Goal: Check status: Check status

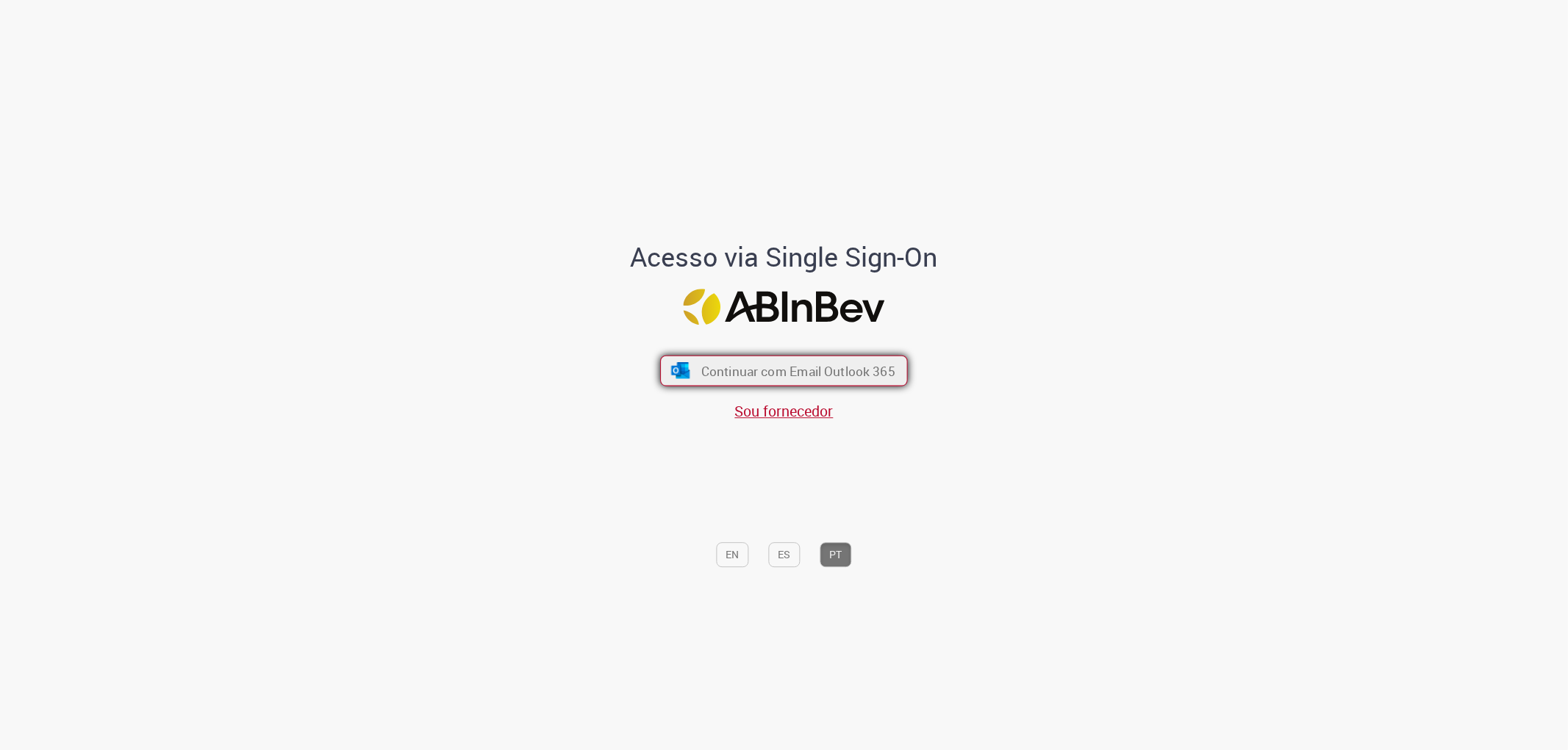
click at [680, 366] on img "submit" at bounding box center [680, 371] width 21 height 16
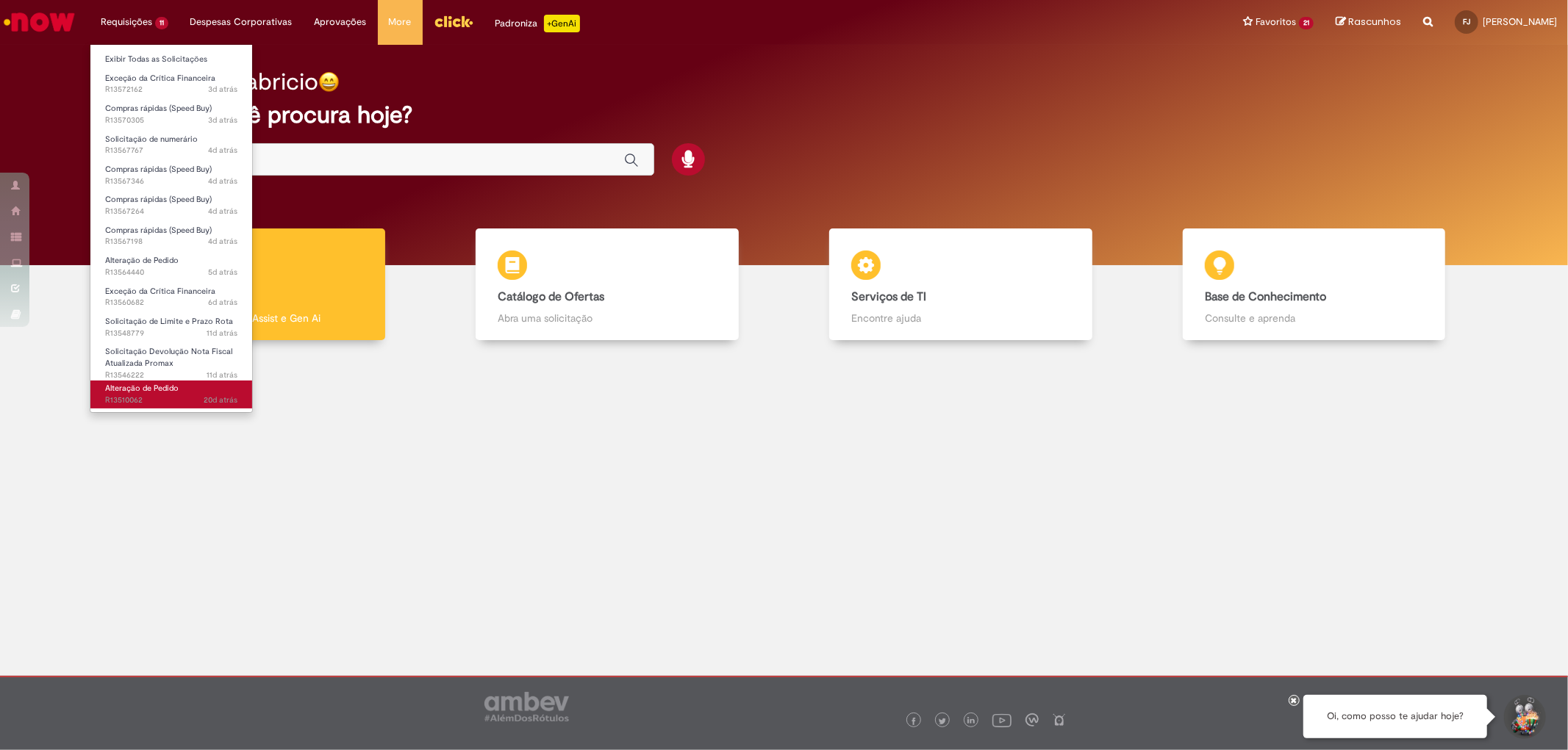
click at [138, 395] on span "20d atrás 20 dias atrás R13510062" at bounding box center [172, 400] width 133 height 11
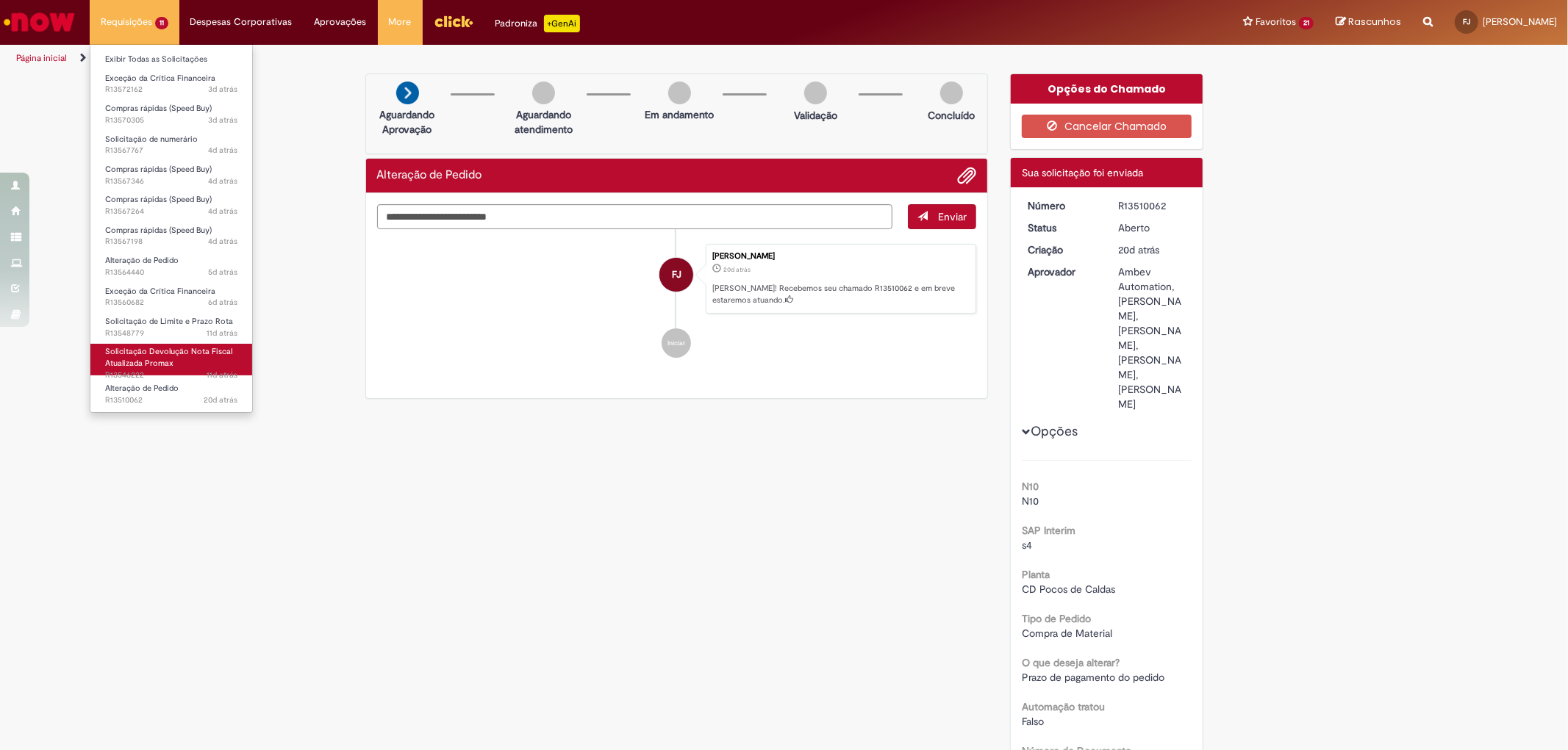
click at [163, 356] on span "Solicitação Devolução Nota Fiscal Atualizada Promax" at bounding box center [169, 357] width 127 height 23
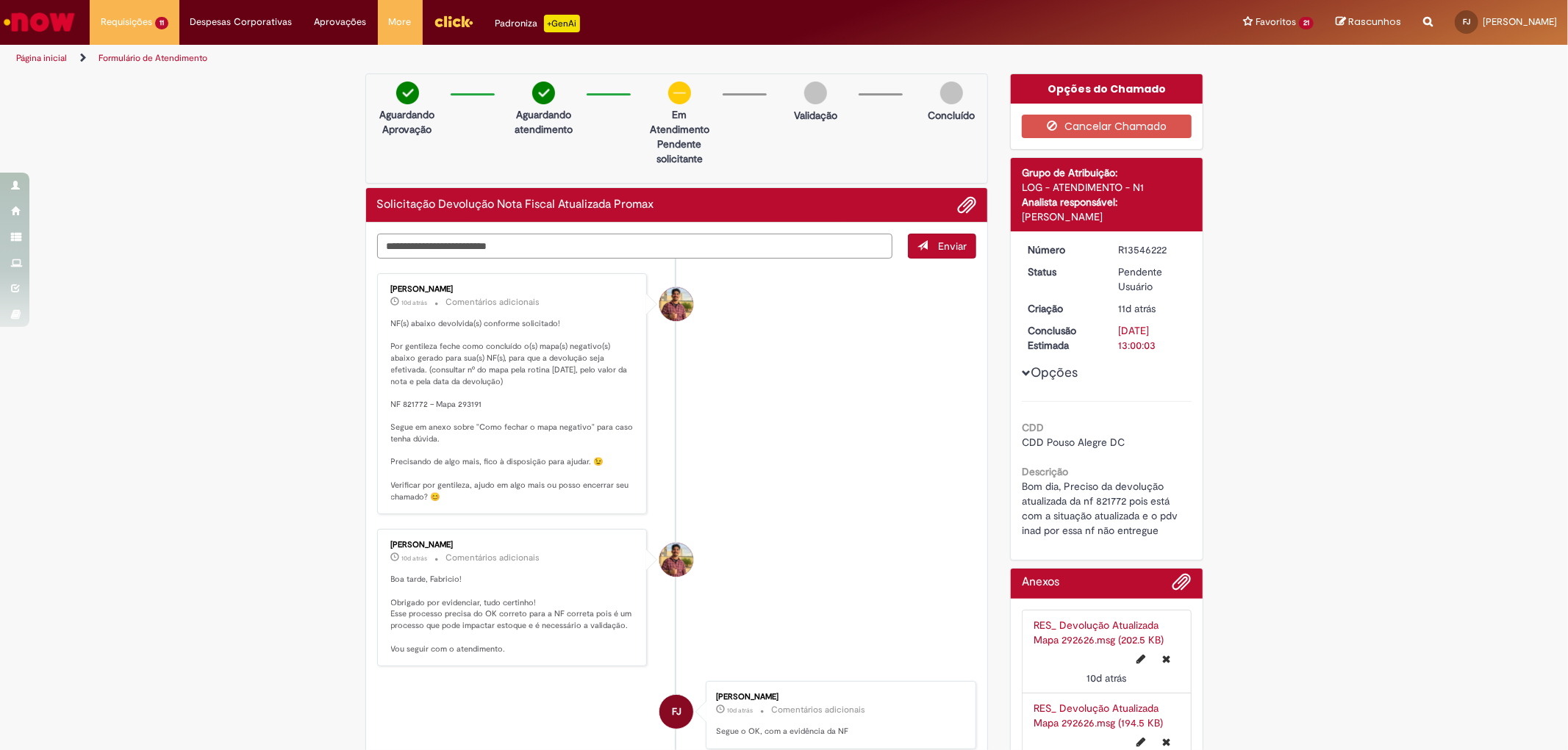
click at [538, 249] on textarea "Digite sua mensagem aqui..." at bounding box center [634, 246] width 516 height 25
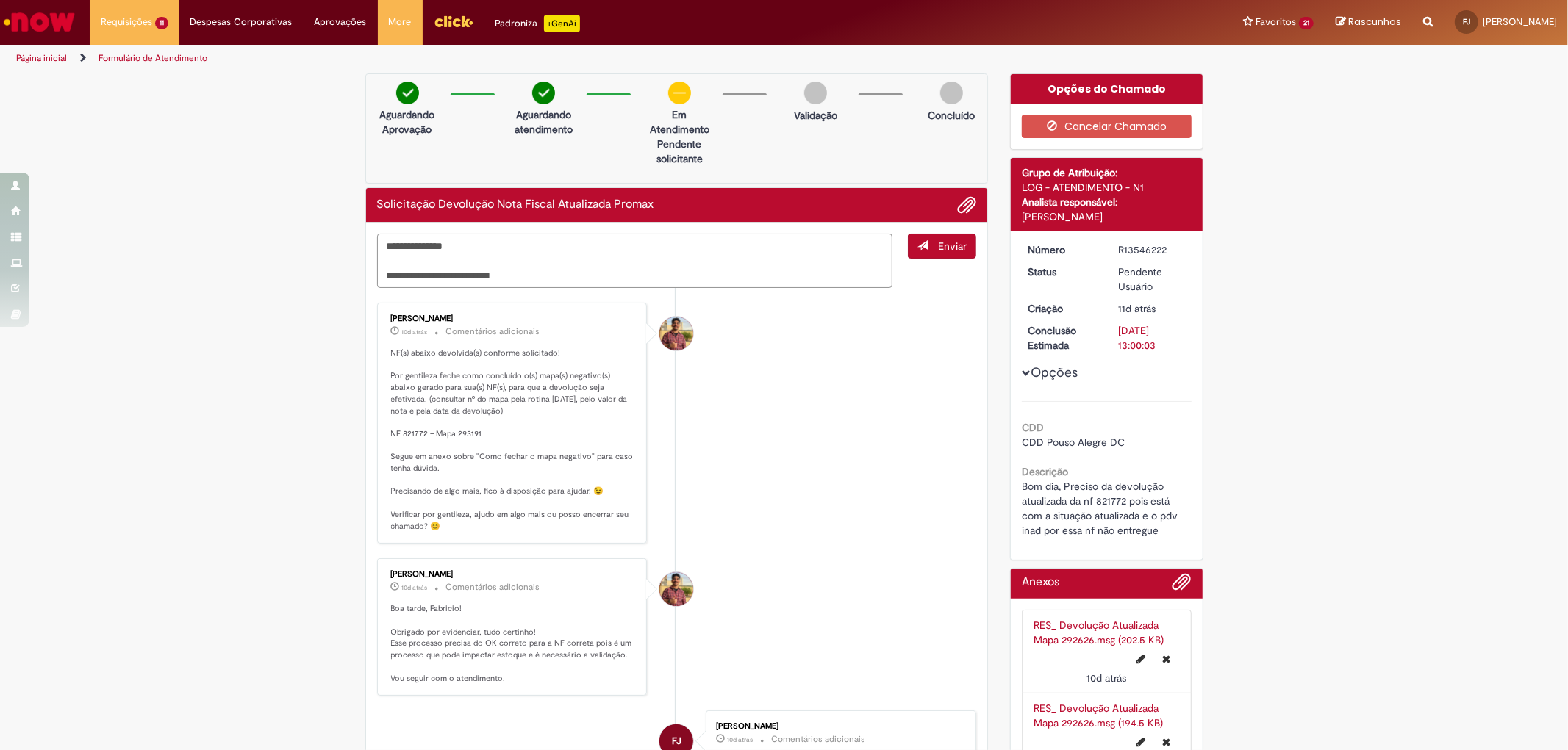
type textarea "**********"
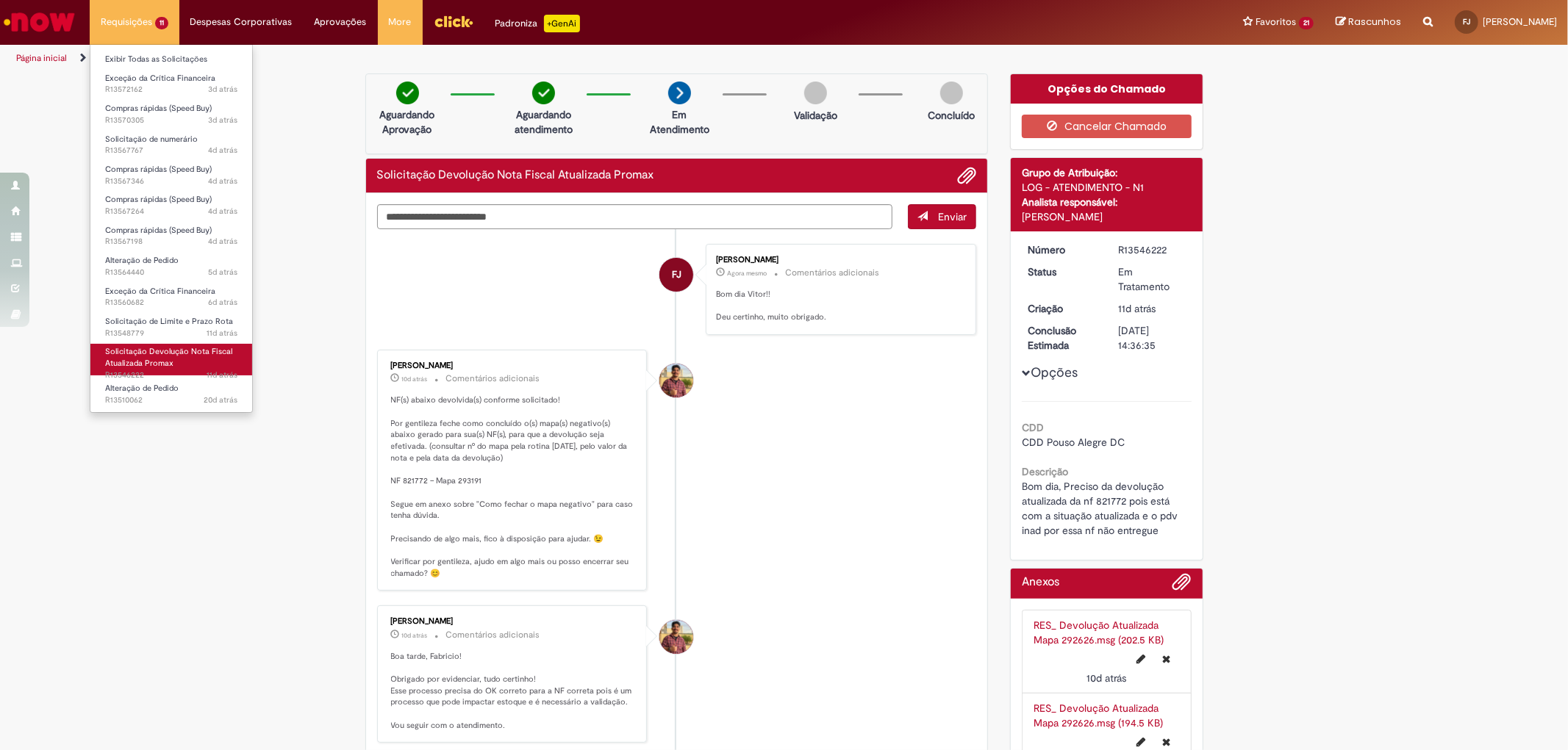
click at [165, 358] on span "Solicitação Devolução Nota Fiscal Atualizada Promax" at bounding box center [169, 357] width 127 height 23
click at [167, 320] on span "Solicitação de Limite e Prazo Rota" at bounding box center [169, 321] width 128 height 11
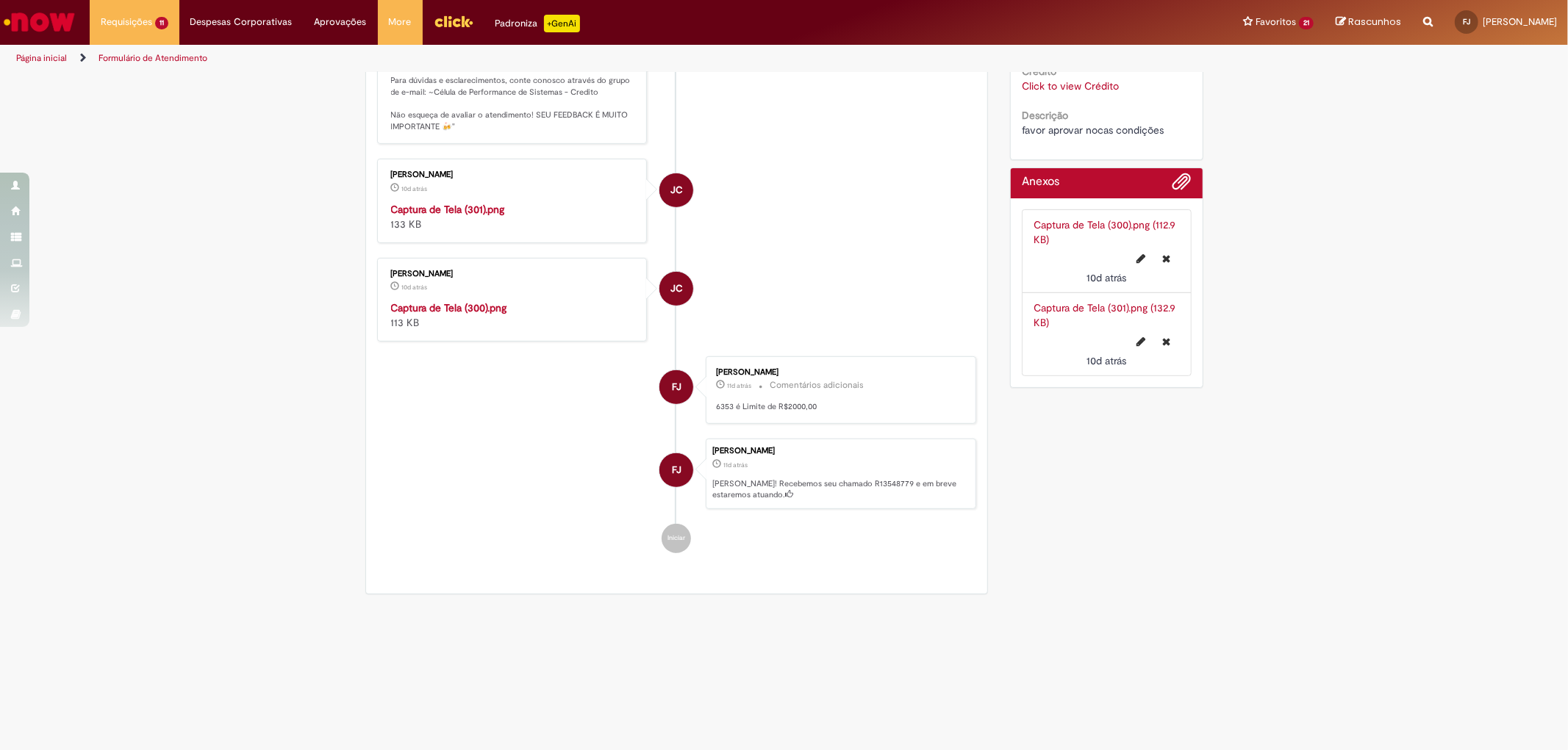
scroll to position [570, 0]
click at [496, 301] on img "Histórico de tíquete" at bounding box center [513, 301] width 245 height 0
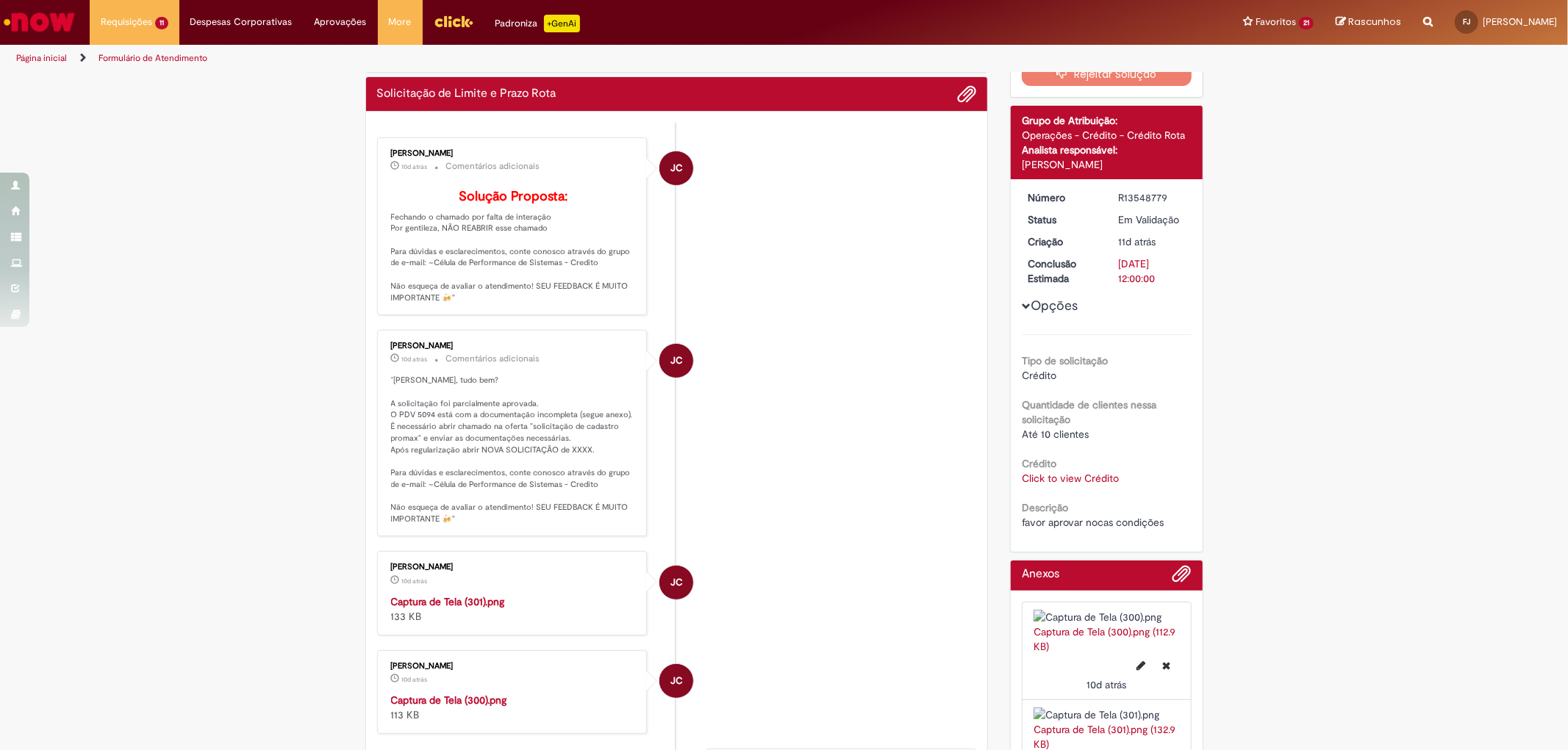
scroll to position [0, 0]
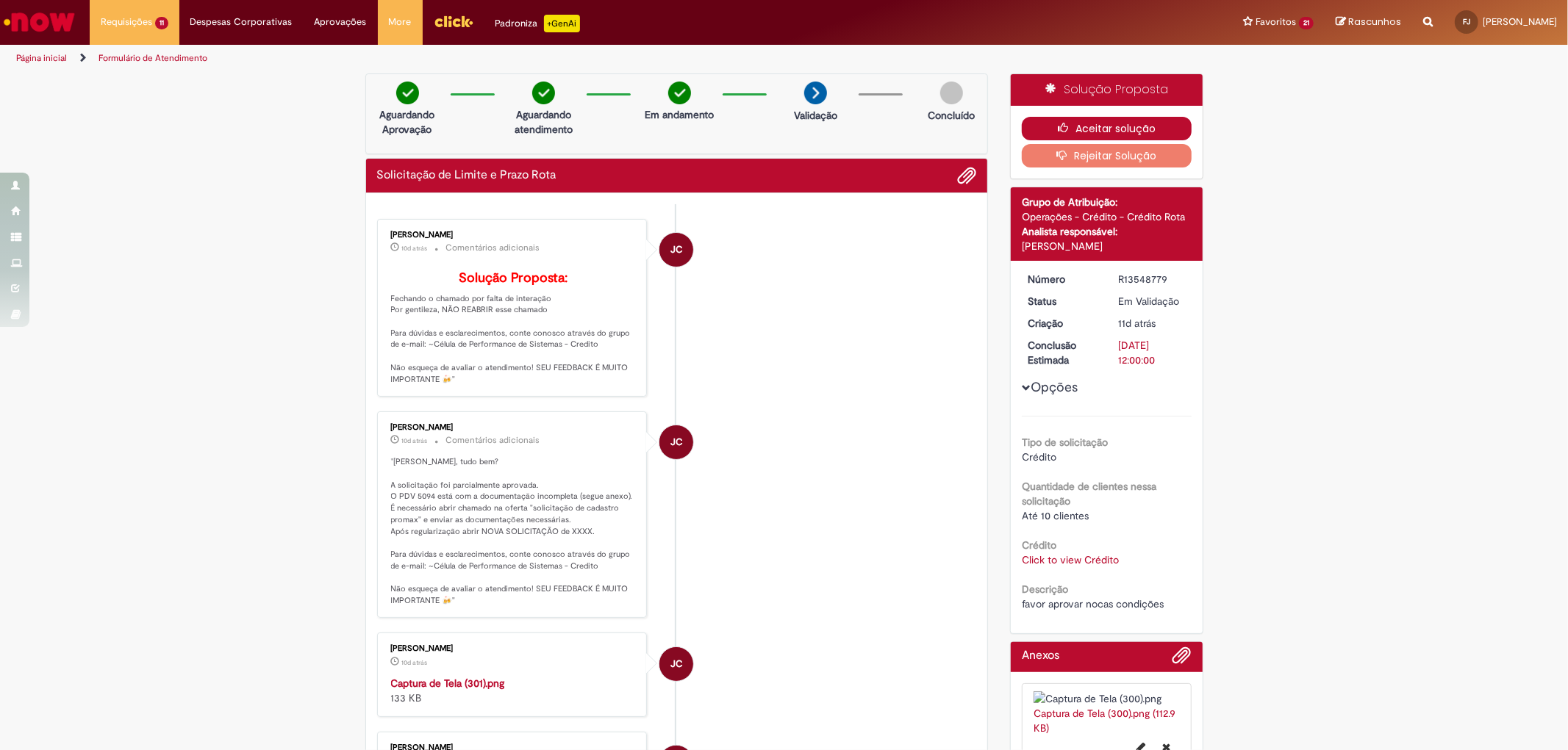
click at [1090, 133] on button "Aceitar solução" at bounding box center [1107, 128] width 170 height 24
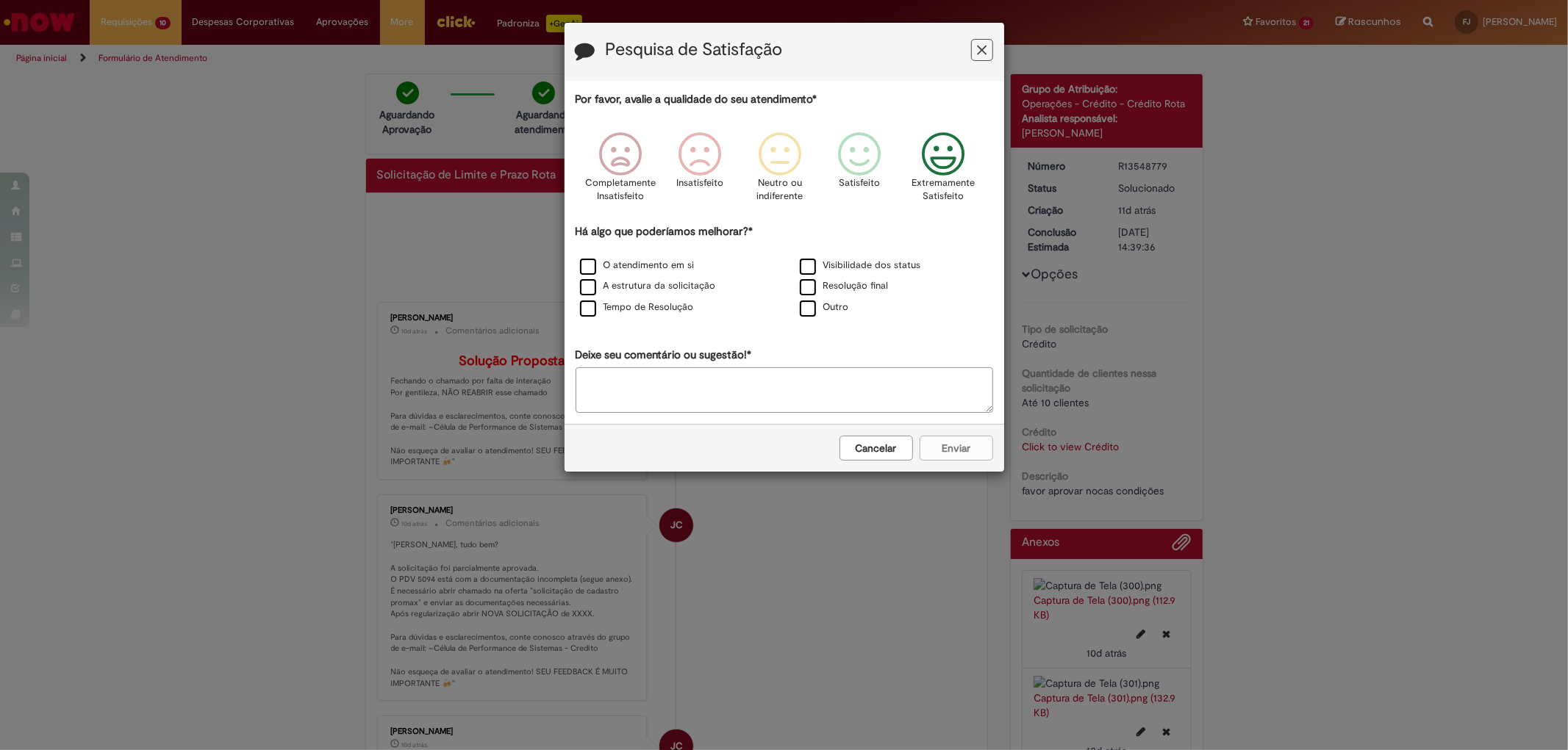
click at [945, 155] on icon "Feedback" at bounding box center [942, 155] width 55 height 44
click at [647, 267] on label "O atendimento em si" at bounding box center [637, 265] width 115 height 14
click at [971, 443] on button "Enviar" at bounding box center [956, 448] width 73 height 25
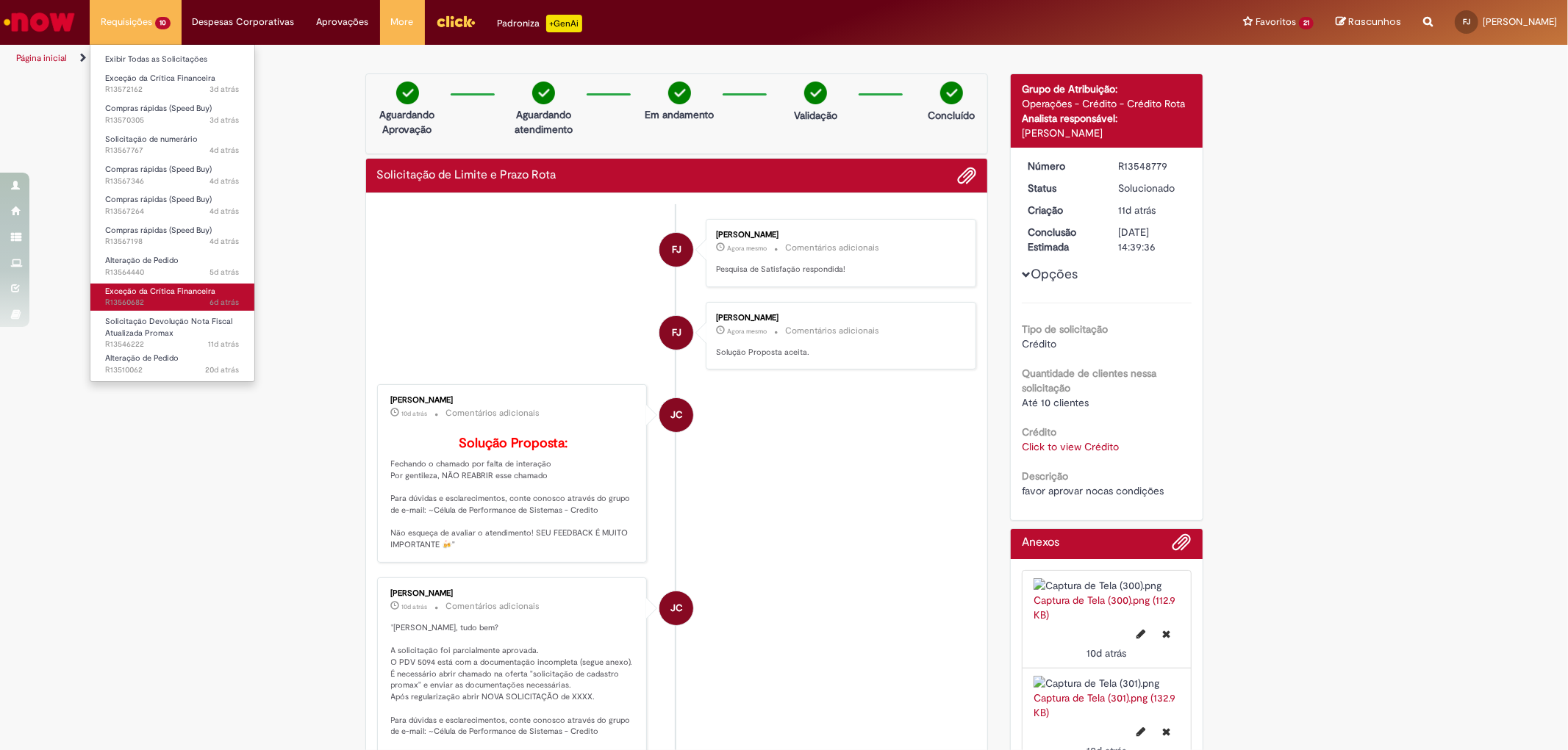
click at [199, 288] on span "Exceção da Crítica Financeira" at bounding box center [160, 291] width 111 height 11
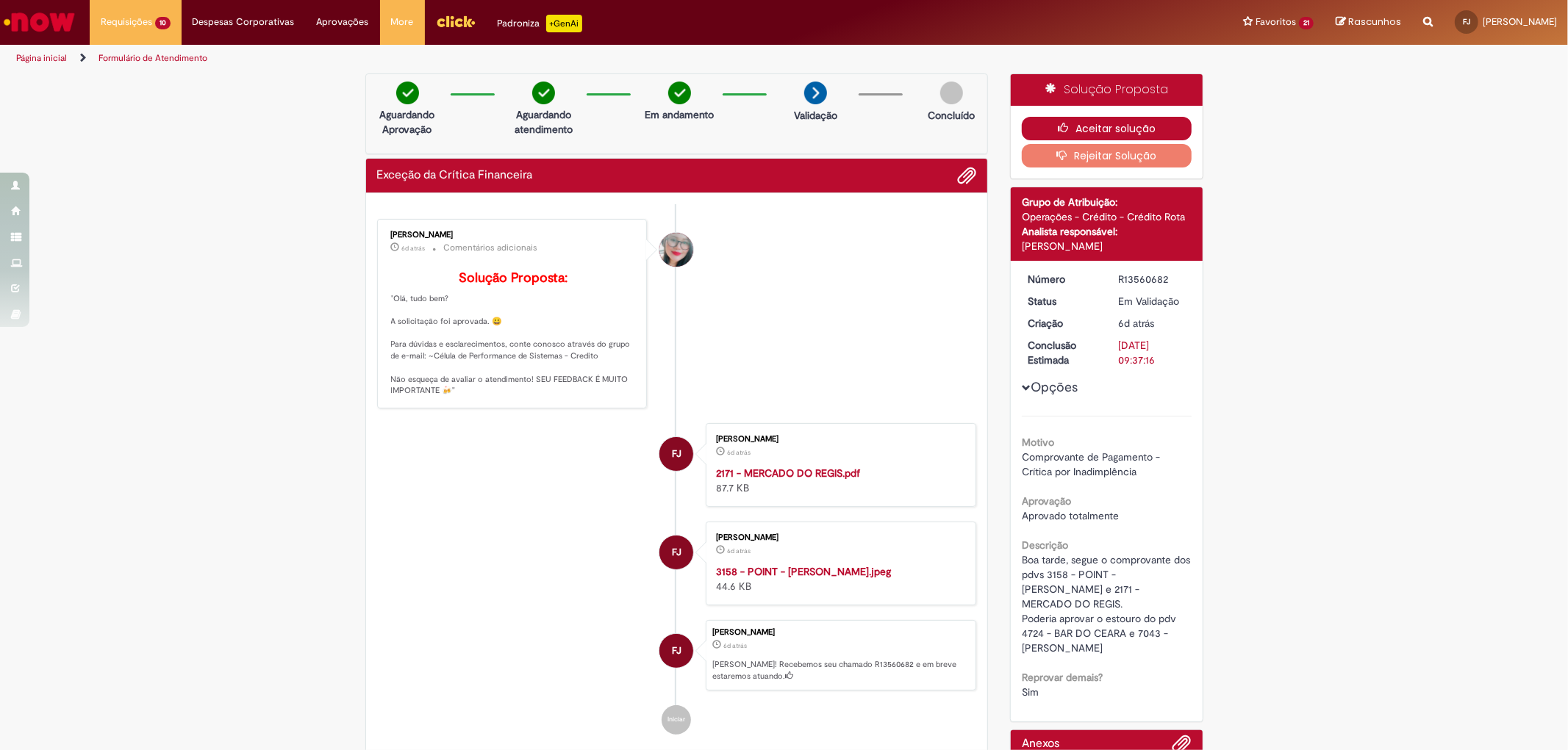
click at [1061, 126] on icon "button" at bounding box center [1066, 128] width 18 height 11
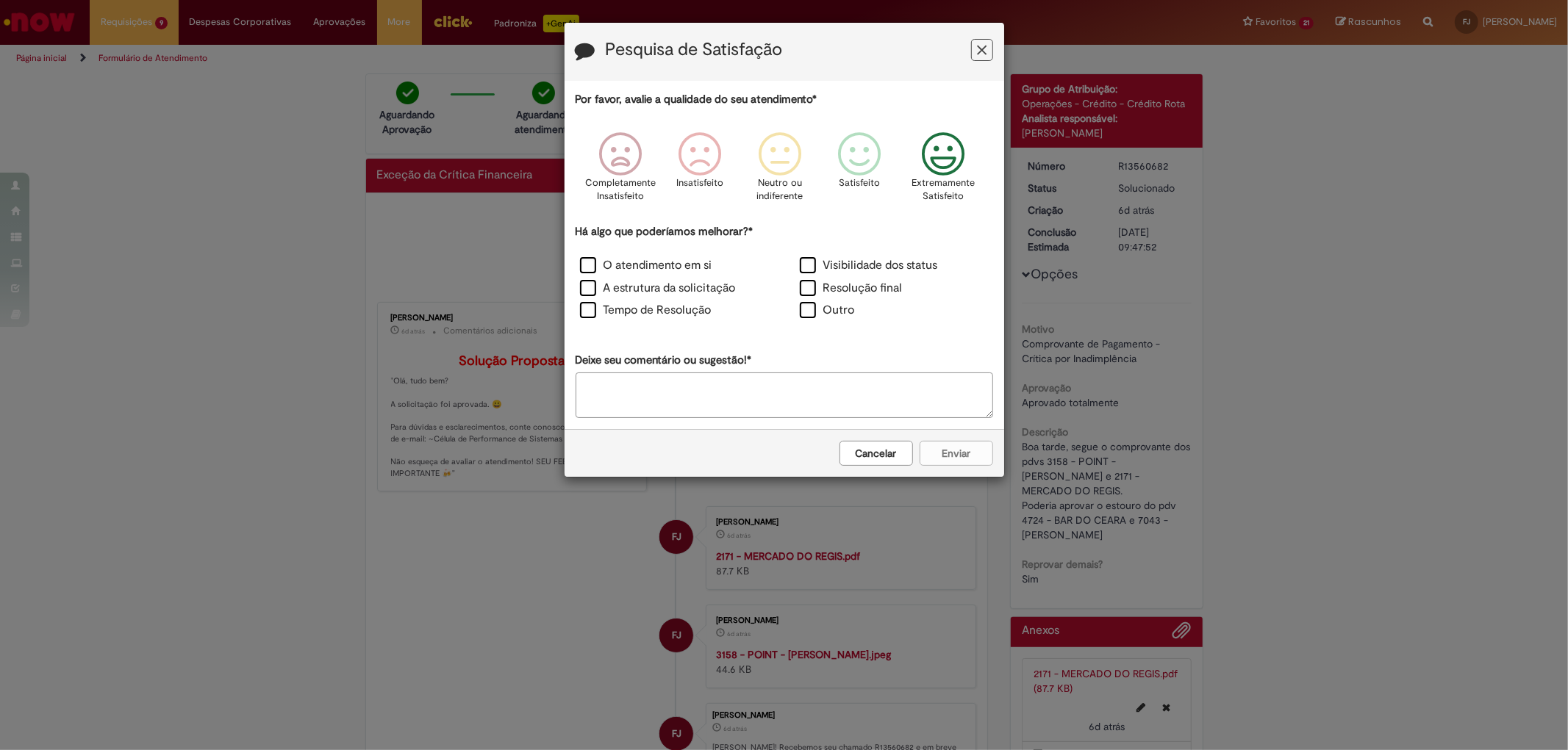
click at [935, 149] on icon "Feedback" at bounding box center [942, 155] width 55 height 44
click at [687, 265] on label "O atendimento em si" at bounding box center [646, 265] width 133 height 17
click at [926, 447] on button "Enviar" at bounding box center [956, 453] width 73 height 25
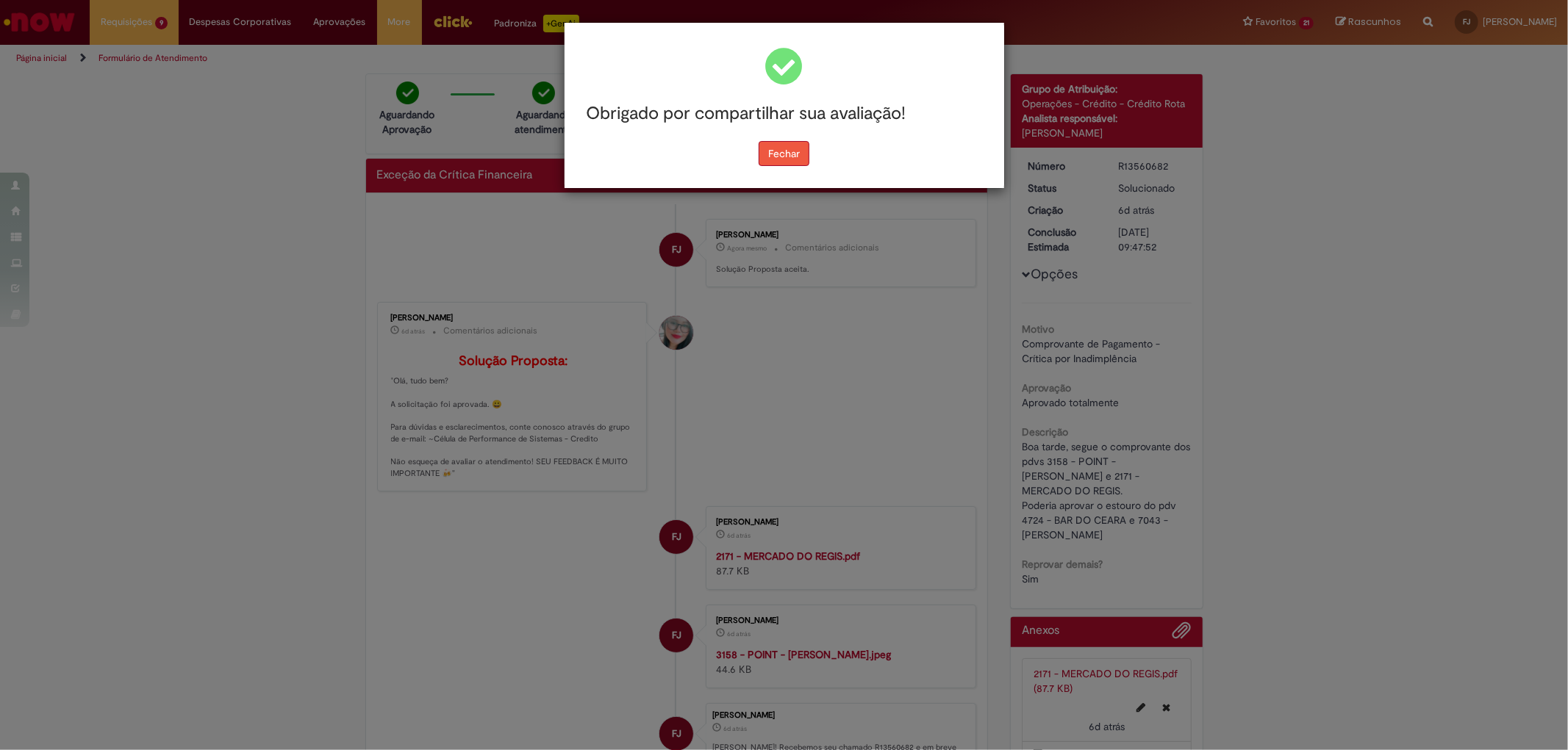
click at [780, 147] on button "Fechar" at bounding box center [783, 153] width 50 height 25
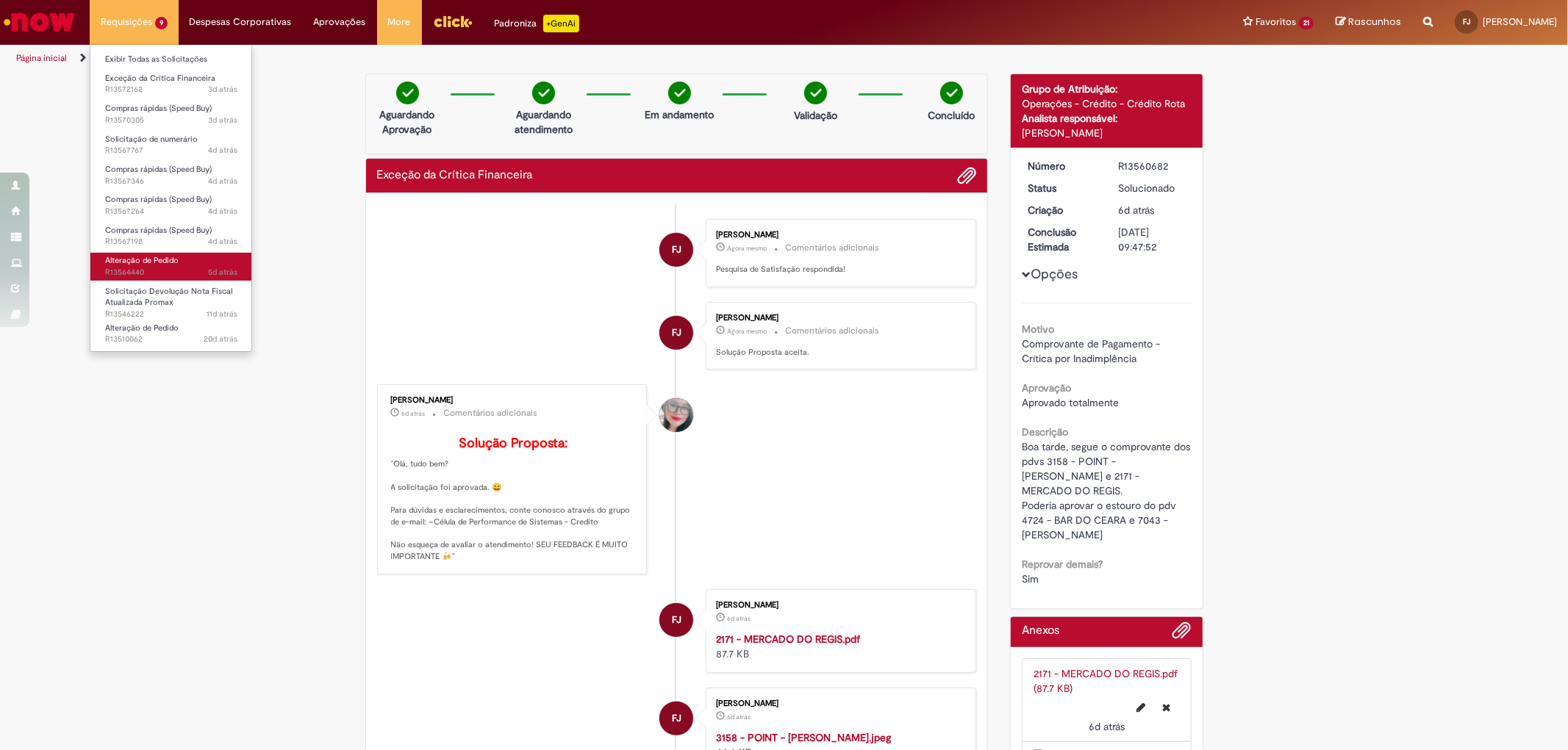
click at [177, 259] on span "Alteração de Pedido" at bounding box center [142, 260] width 73 height 11
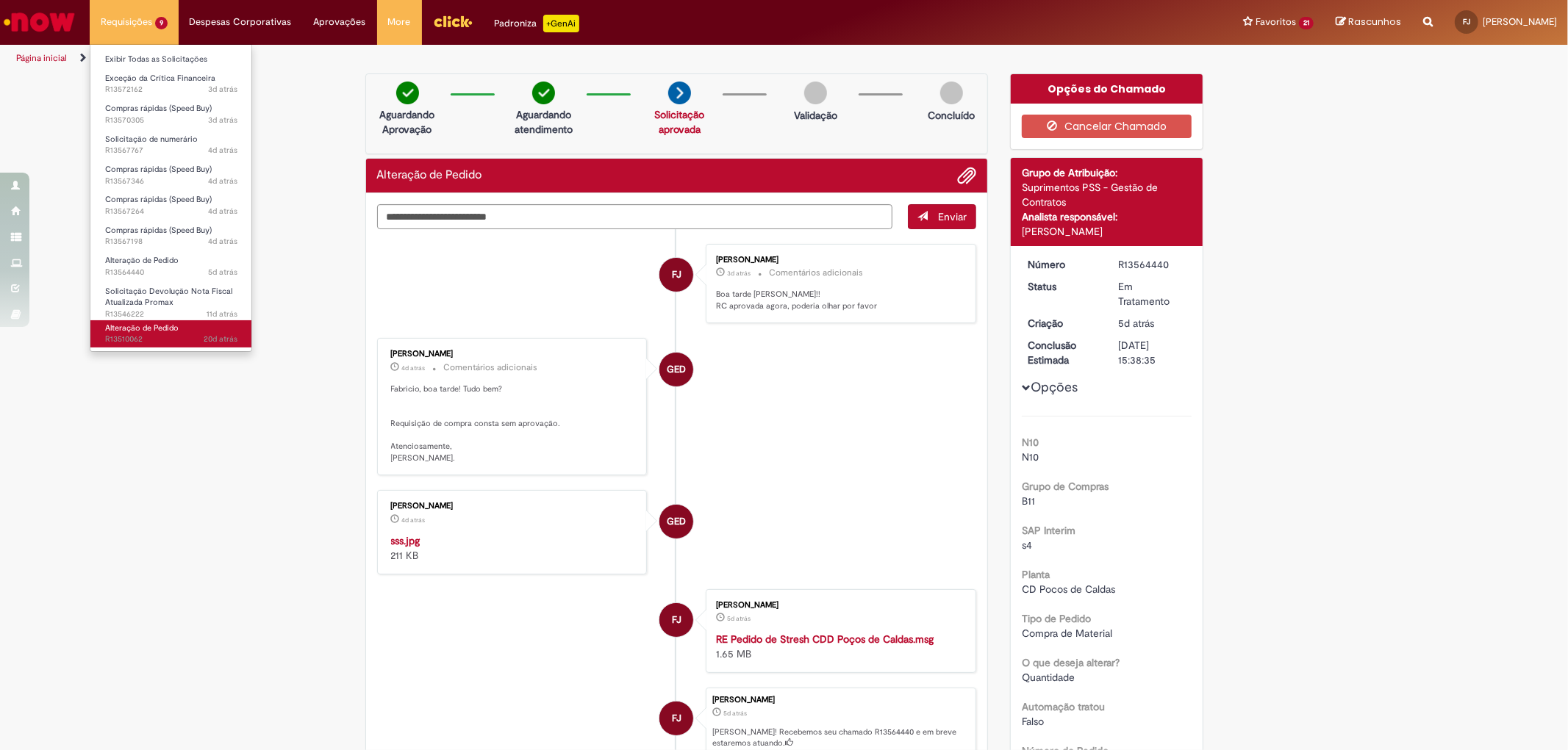
click at [182, 325] on link "Alteração de Pedido 20d atrás 20 dias atrás R13510062" at bounding box center [171, 333] width 162 height 27
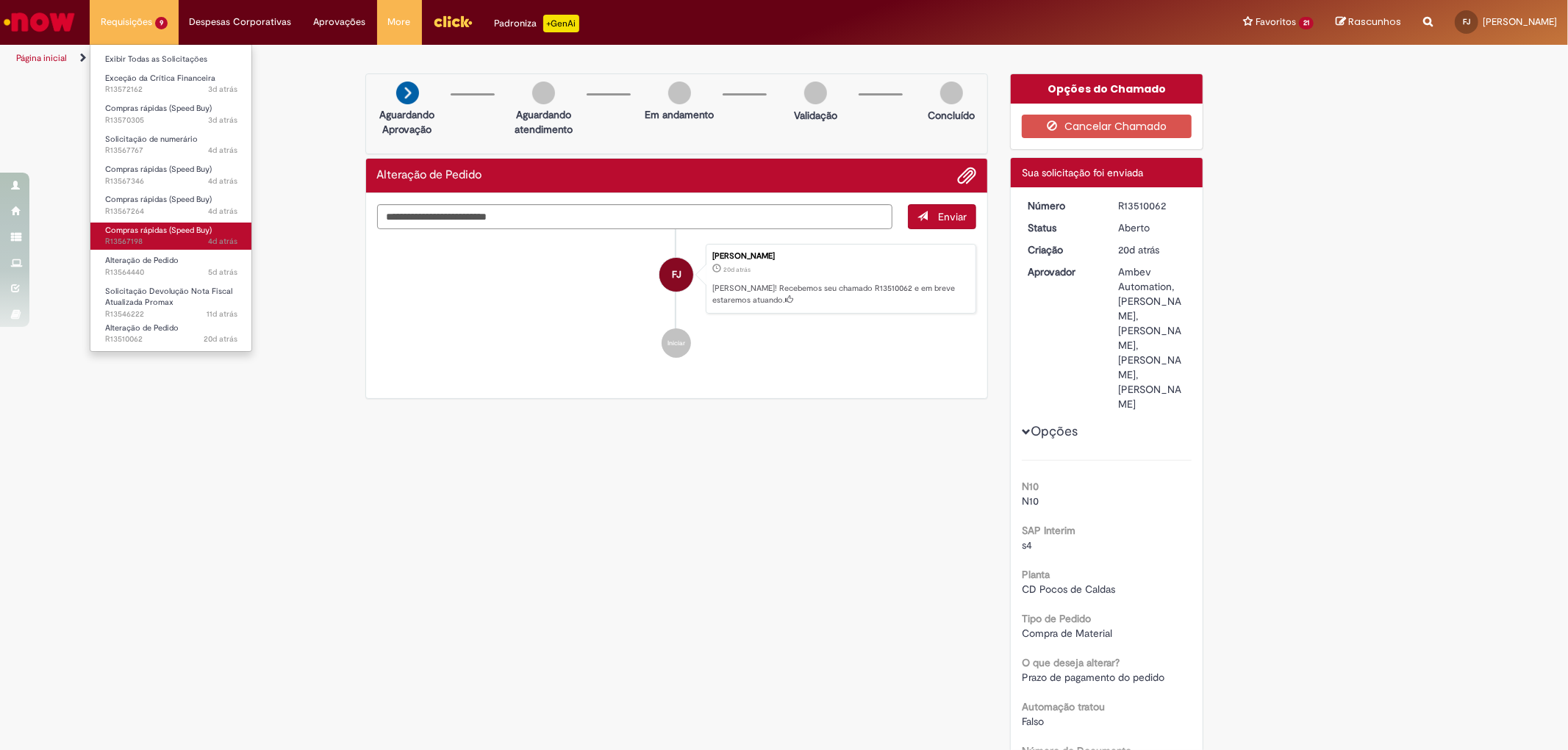
click at [160, 225] on span "Compras rápidas (Speed Buy)" at bounding box center [158, 230] width 106 height 11
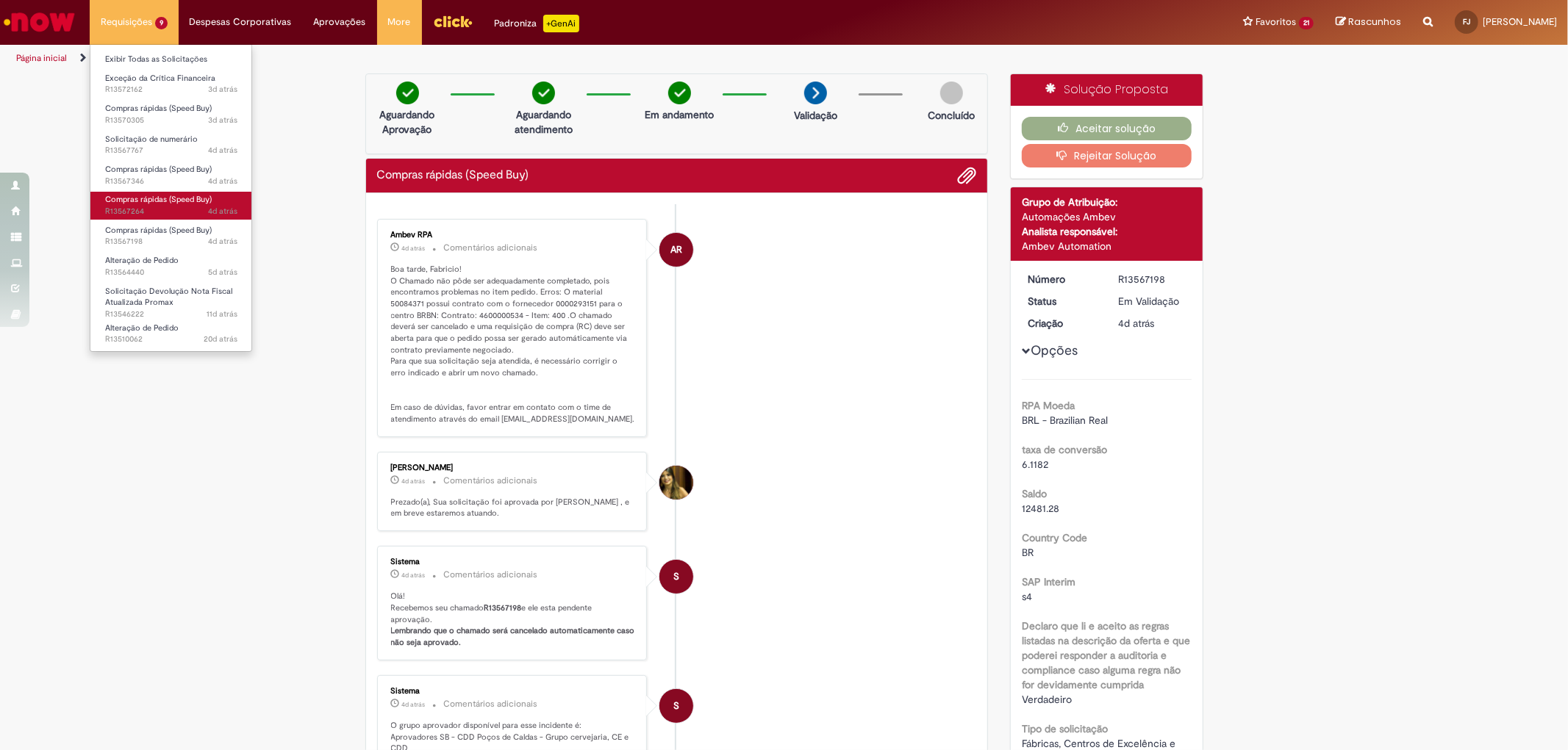
click at [181, 201] on span "Compras rápidas (Speed Buy)" at bounding box center [158, 199] width 106 height 11
click at [178, 165] on span "Compras rápidas (Speed Buy)" at bounding box center [158, 169] width 106 height 11
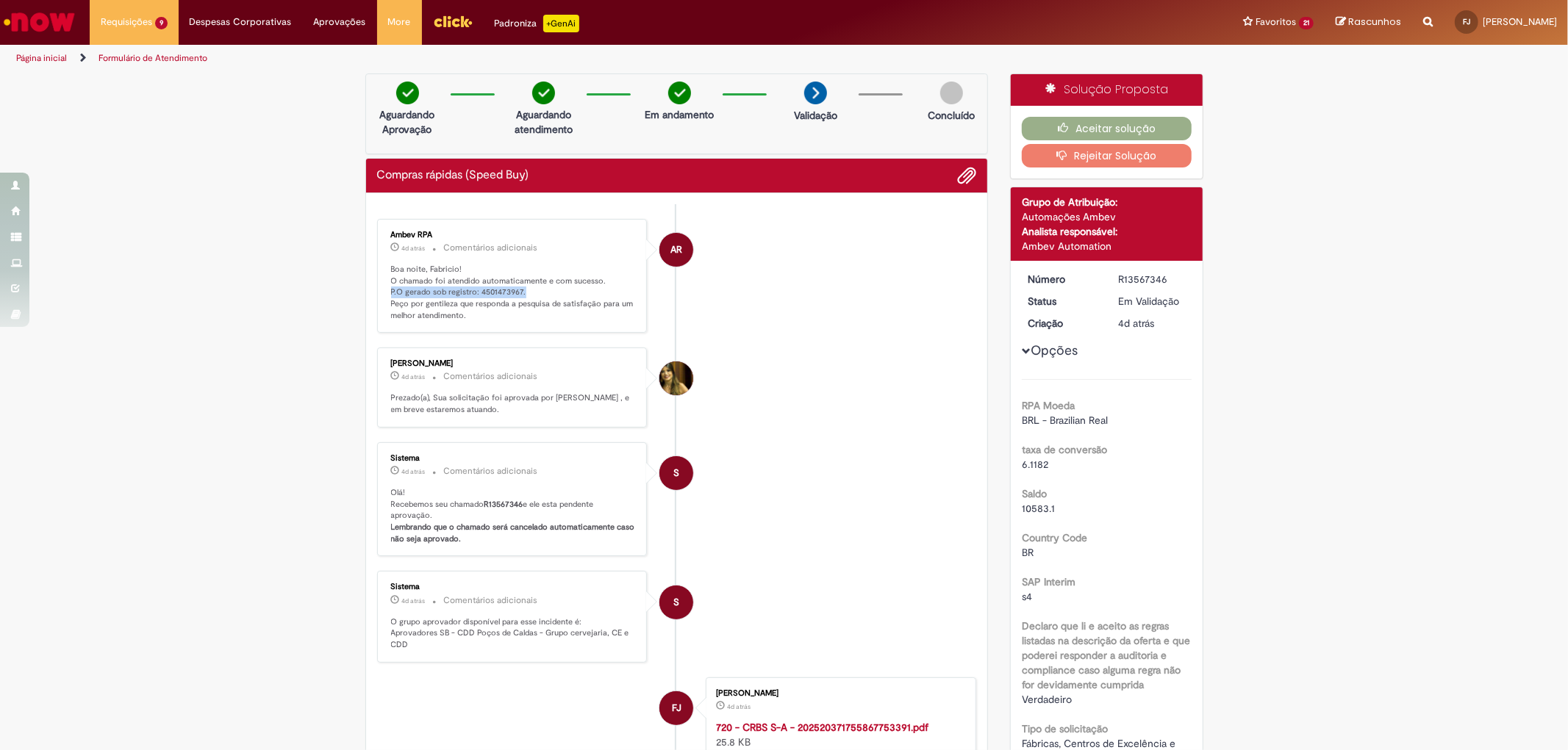
drag, startPoint x: 383, startPoint y: 290, endPoint x: 516, endPoint y: 289, distance: 133.0
click at [516, 289] on ul "AR Ambev RPA 4d atrás 4 dias atrás Comentários adicionais Boa noite, Fabricio! …" at bounding box center [677, 555] width 600 height 700
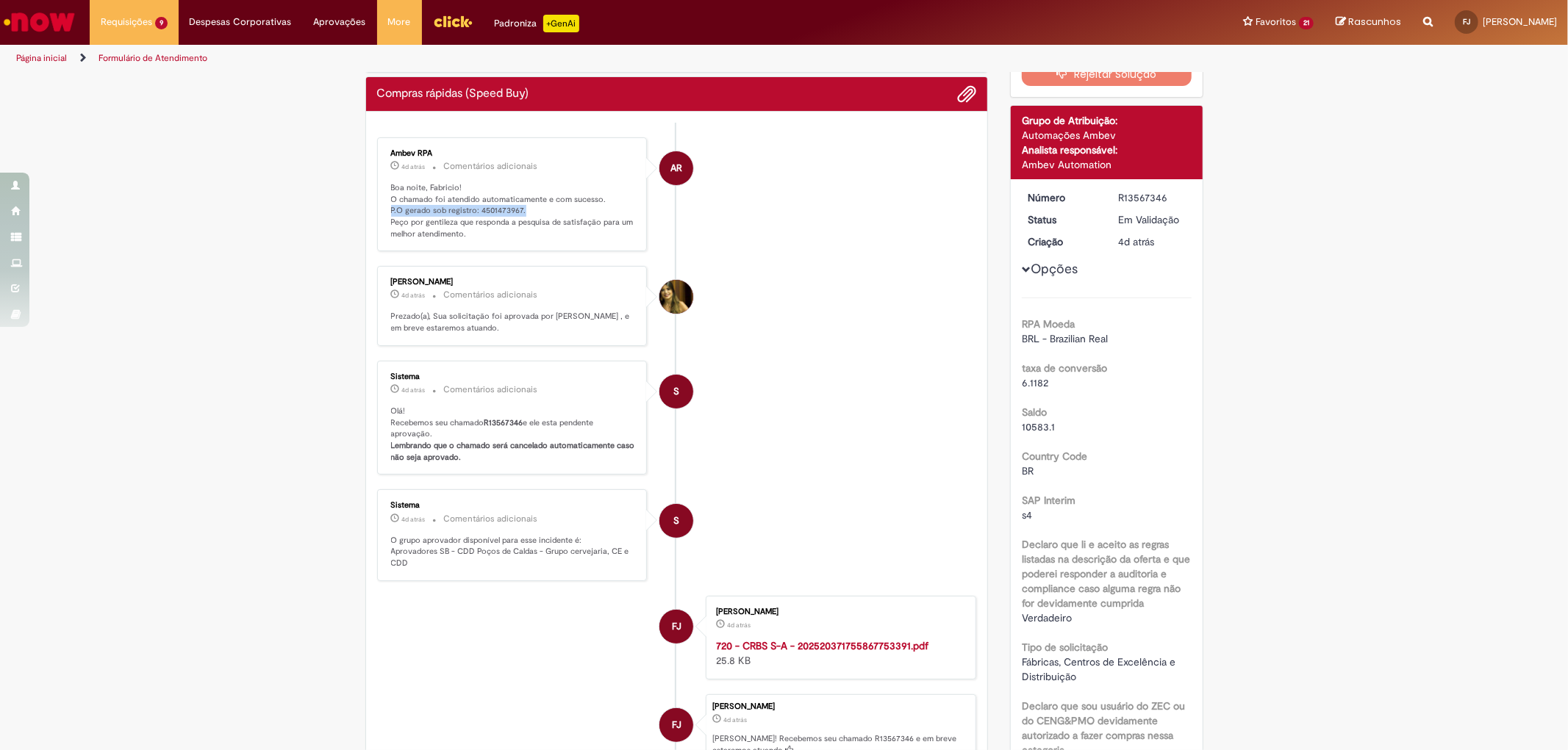
copy ul "P.O gerado sob registro: 4501473967. Peço por gentileza que responda a pesquisa…"
click at [474, 252] on div "Ambev RPA 4d atrás 4 dias atrás Comentários adicionais Boa noite, Fabricio! O c…" at bounding box center [512, 195] width 271 height 115
click at [397, 217] on p "Boa noite, Fabricio! O chamado foi atendido automaticamente e com sucesso. P.O …" at bounding box center [513, 211] width 245 height 58
drag, startPoint x: 383, startPoint y: 209, endPoint x: 516, endPoint y: 209, distance: 133.0
click at [516, 209] on div "Ambev RPA 4d atrás 4 dias atrás Comentários adicionais Boa noite, Fabricio! O c…" at bounding box center [512, 195] width 262 height 106
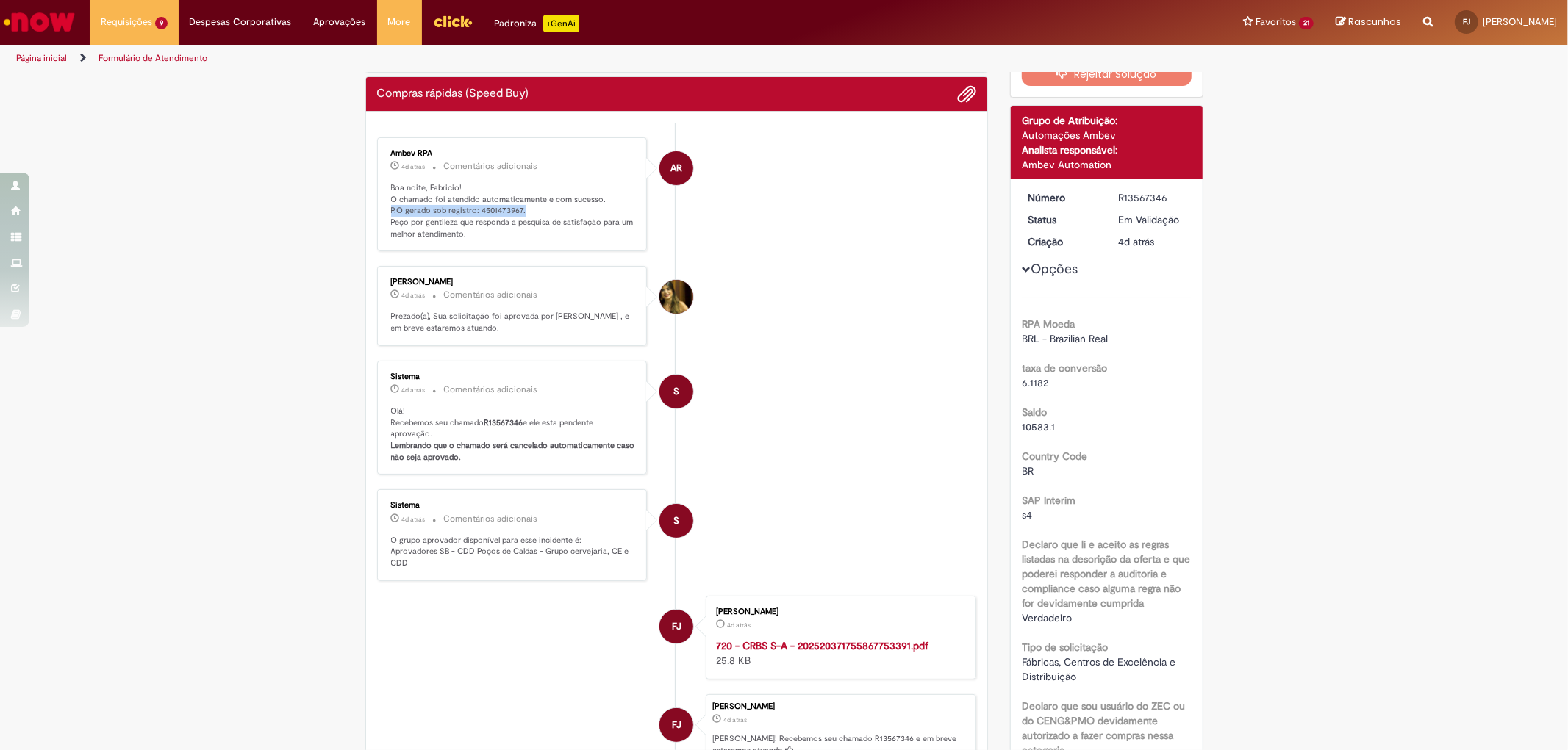
copy p "P.O gerado sob registro: 4501473967."
